Goal: Complete application form

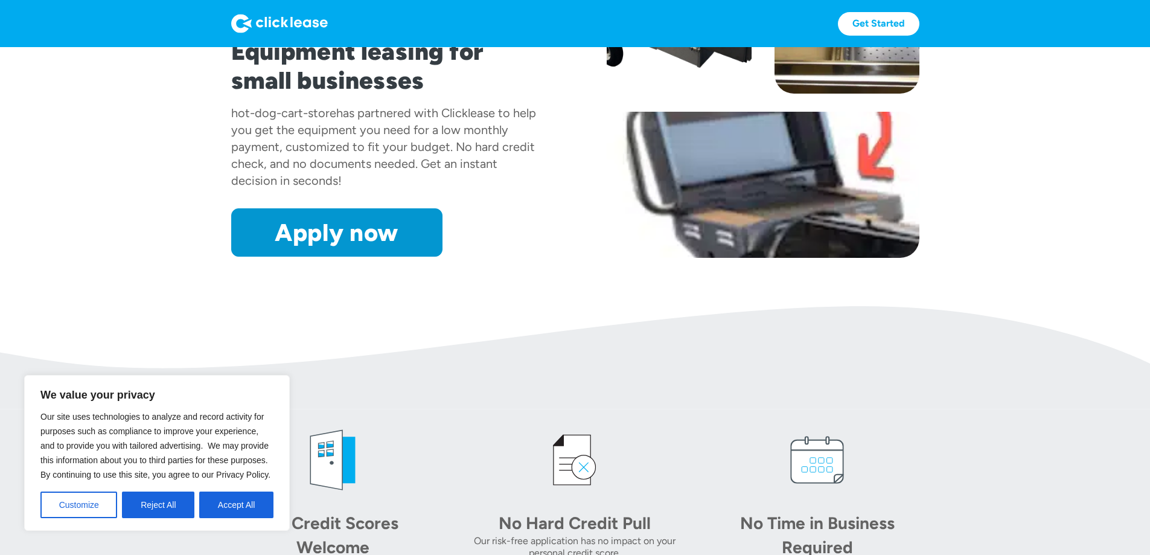
scroll to position [181, 0]
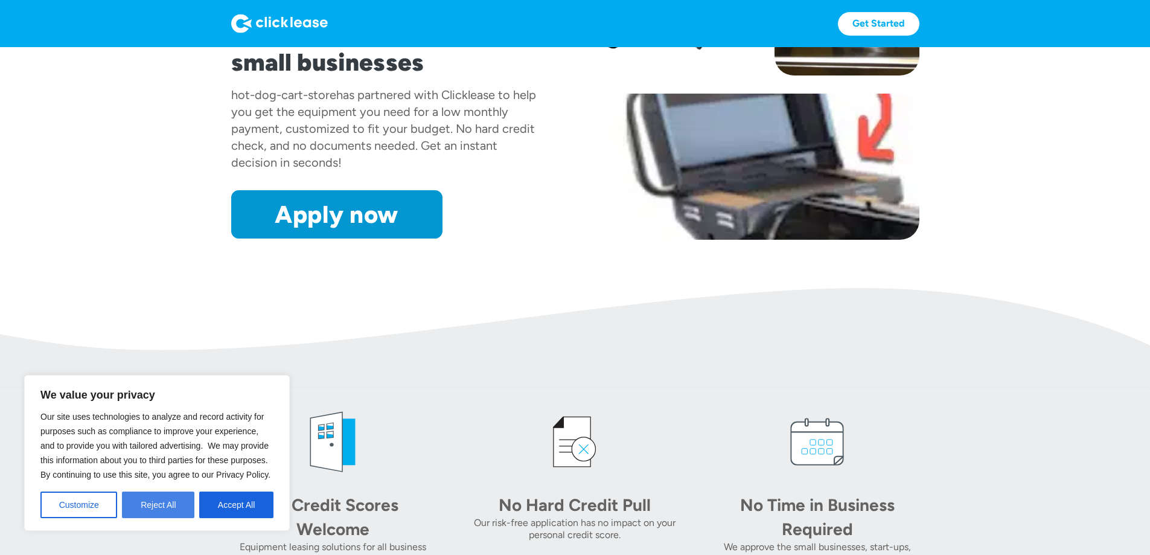
click at [187, 503] on button "Reject All" at bounding box center [158, 504] width 72 height 27
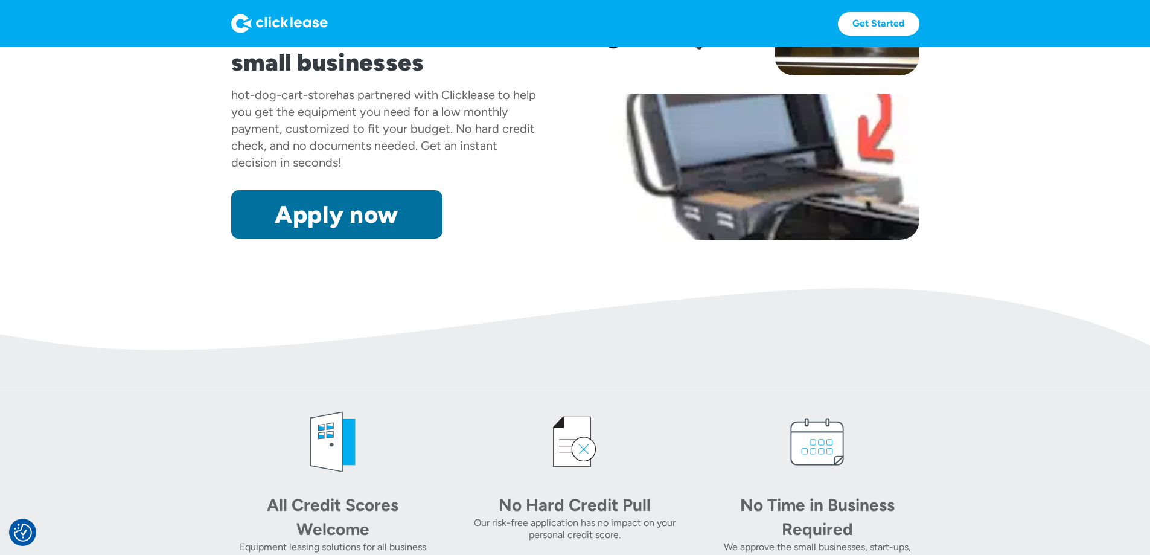
click at [242, 238] on link "Apply now" at bounding box center [336, 214] width 211 height 48
